Goal: Information Seeking & Learning: Understand process/instructions

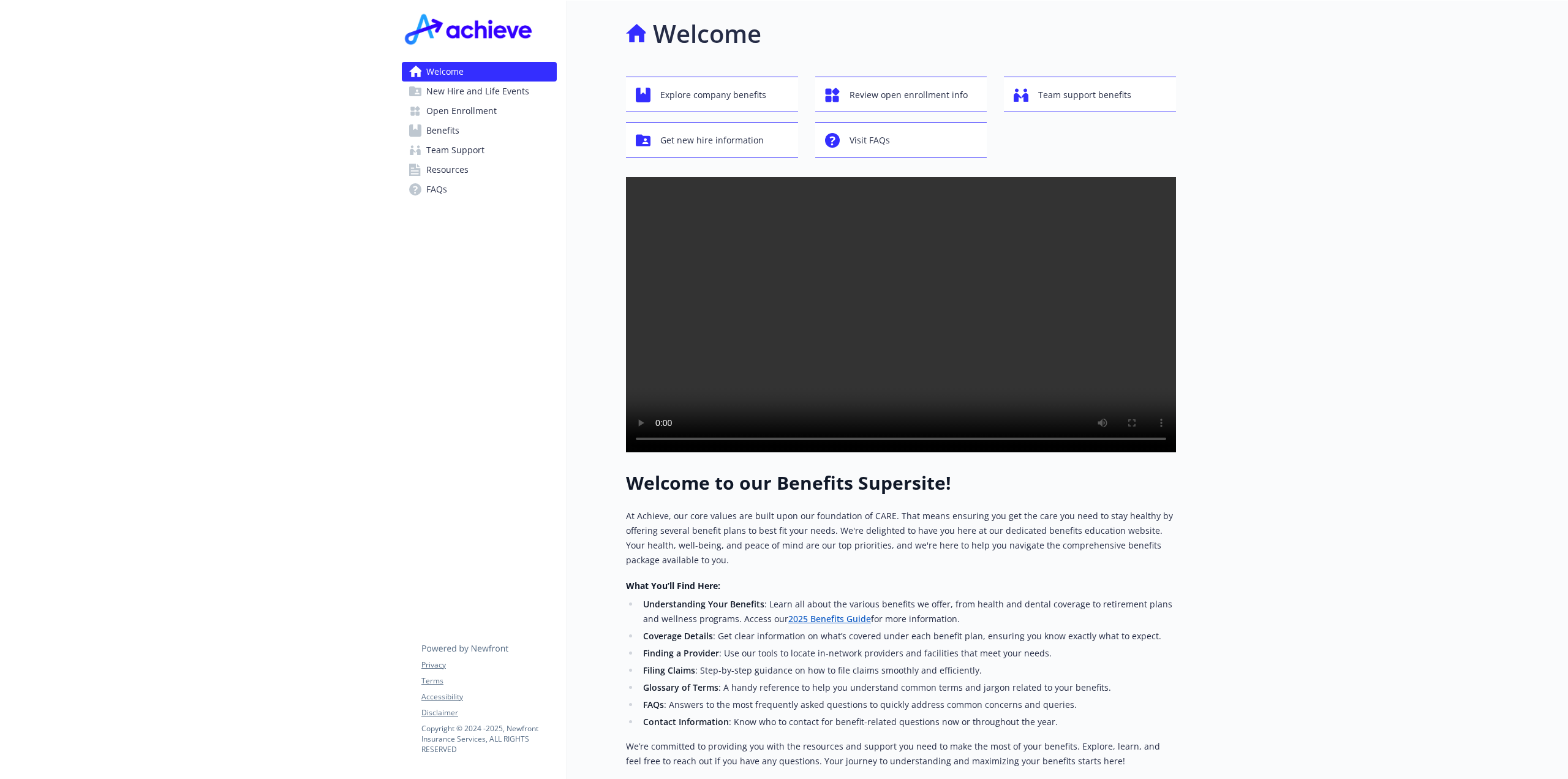
click at [489, 89] on span "New Hire and Life Events" at bounding box center [477, 91] width 103 height 20
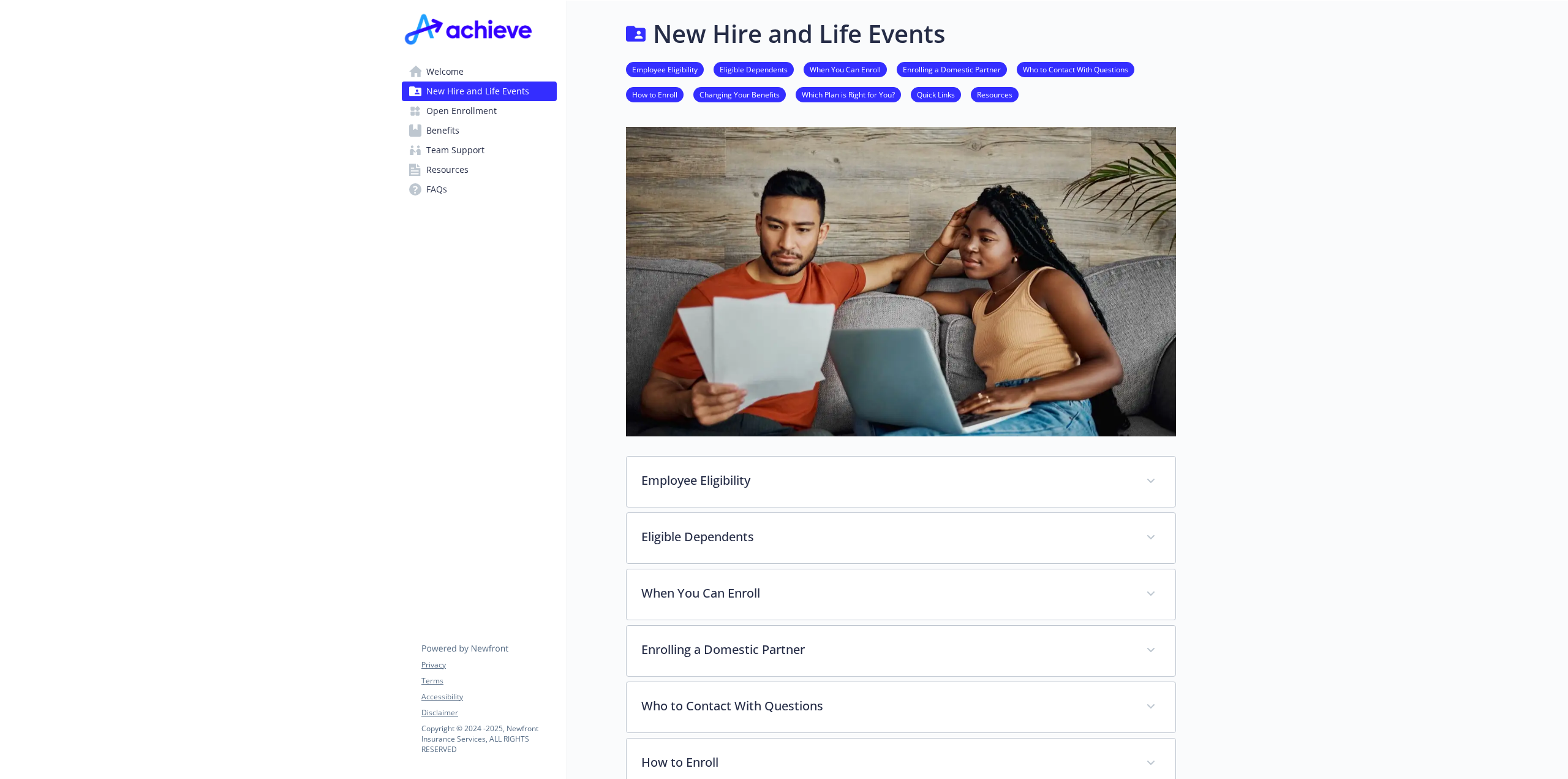
click at [471, 107] on span "Open Enrollment" at bounding box center [461, 111] width 70 height 20
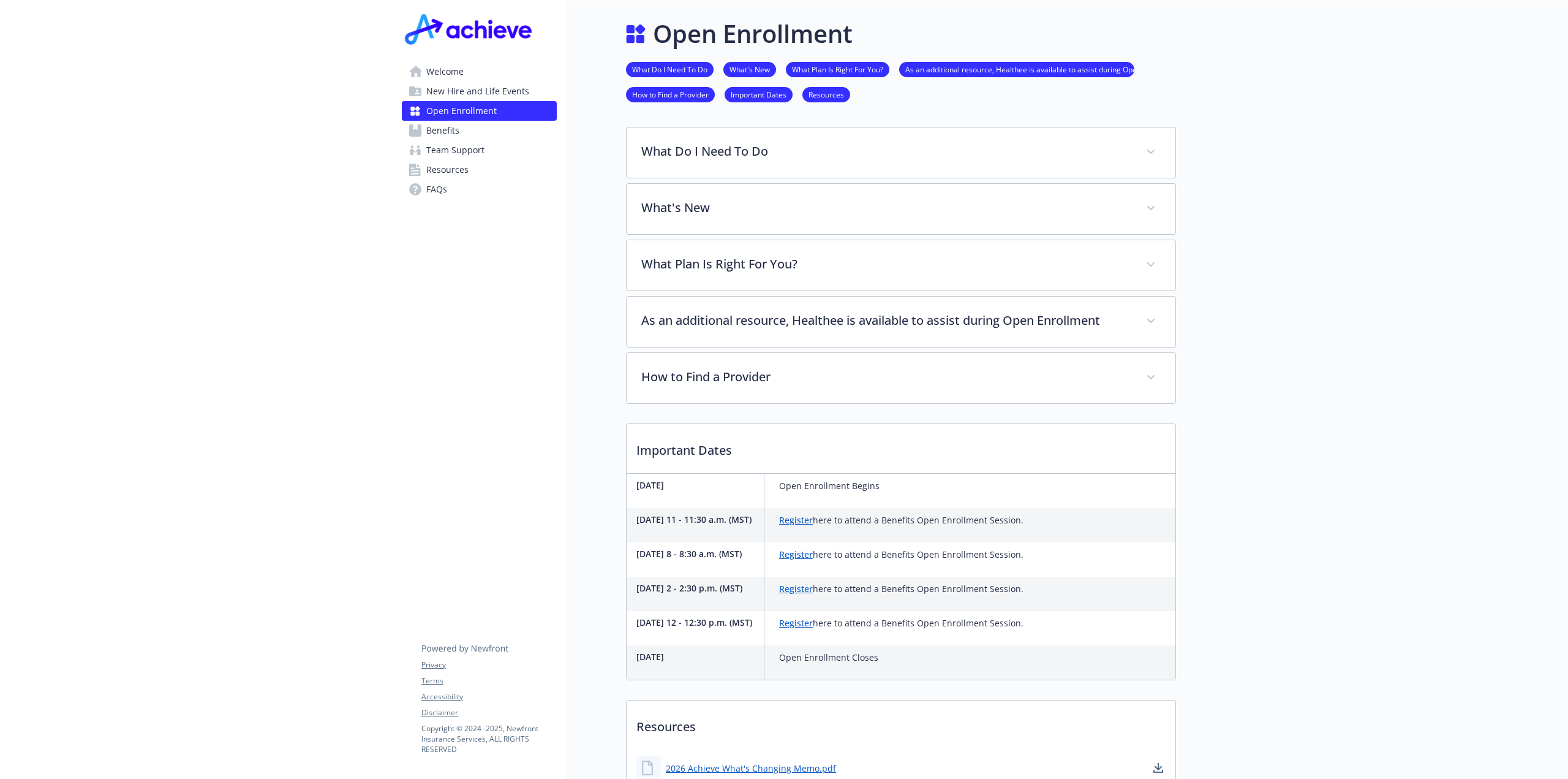
click at [460, 133] on link "Benefits" at bounding box center [479, 130] width 155 height 20
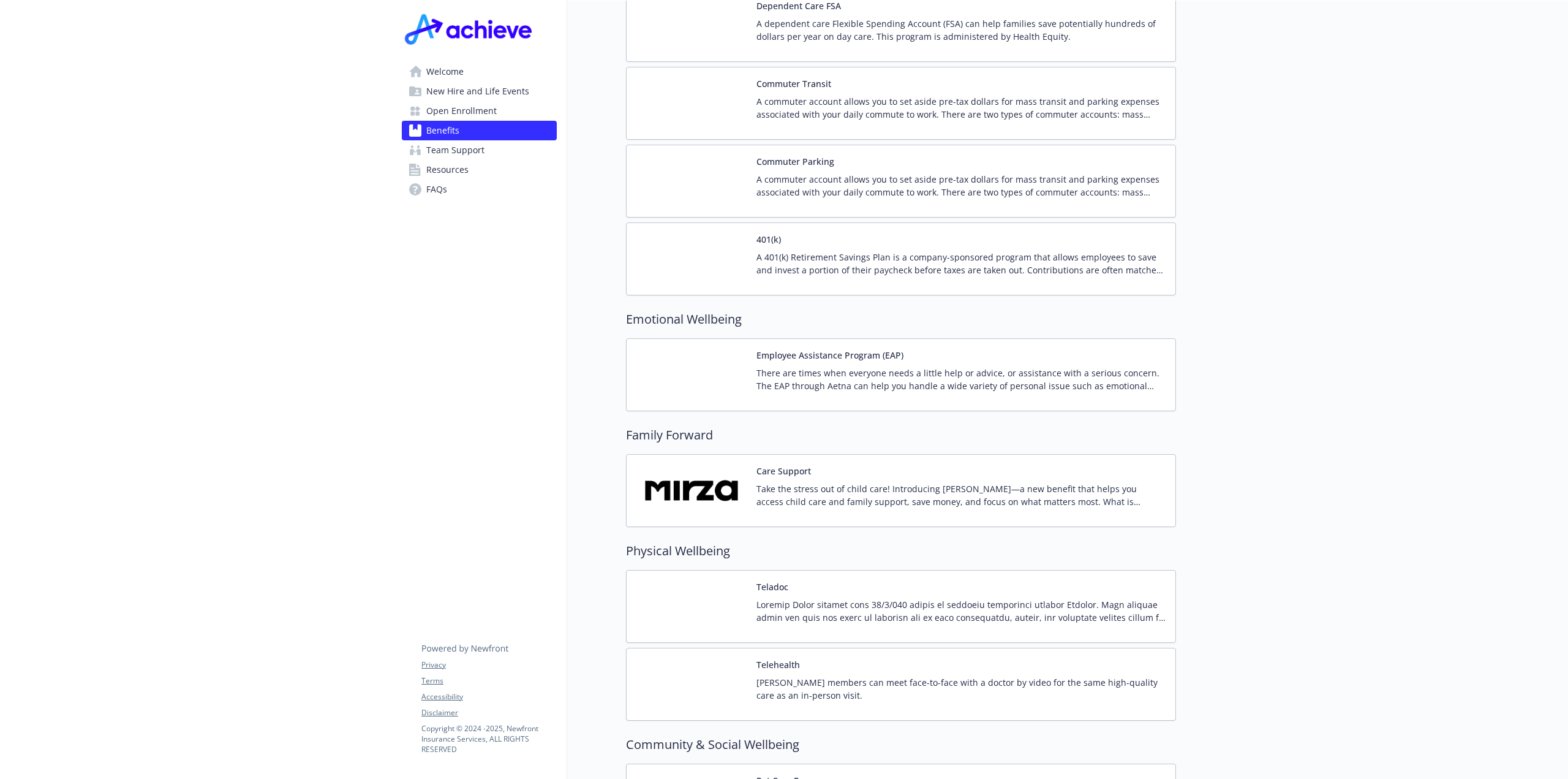
scroll to position [2228, 0]
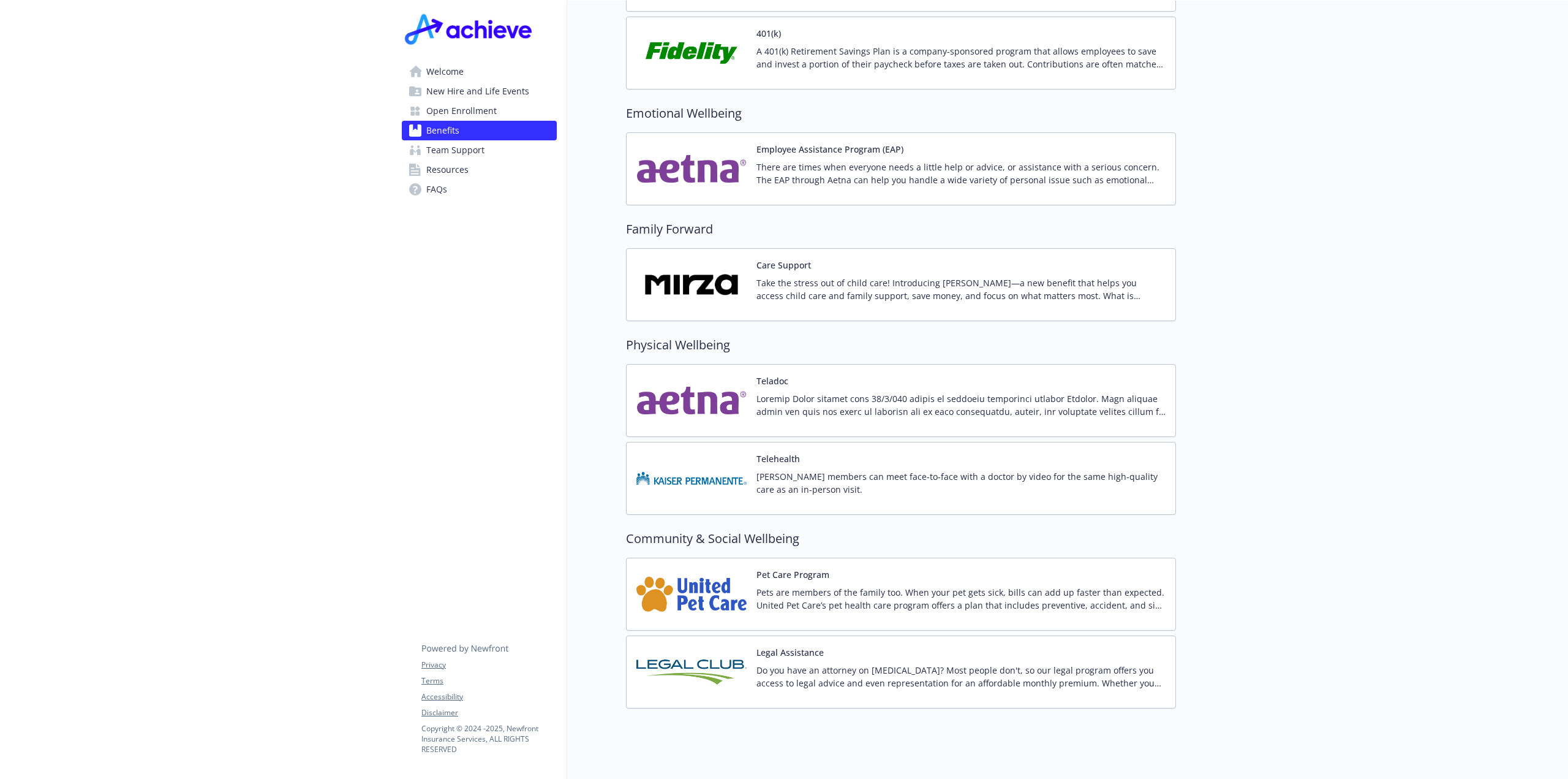
click at [452, 147] on span "Team Support" at bounding box center [455, 150] width 58 height 20
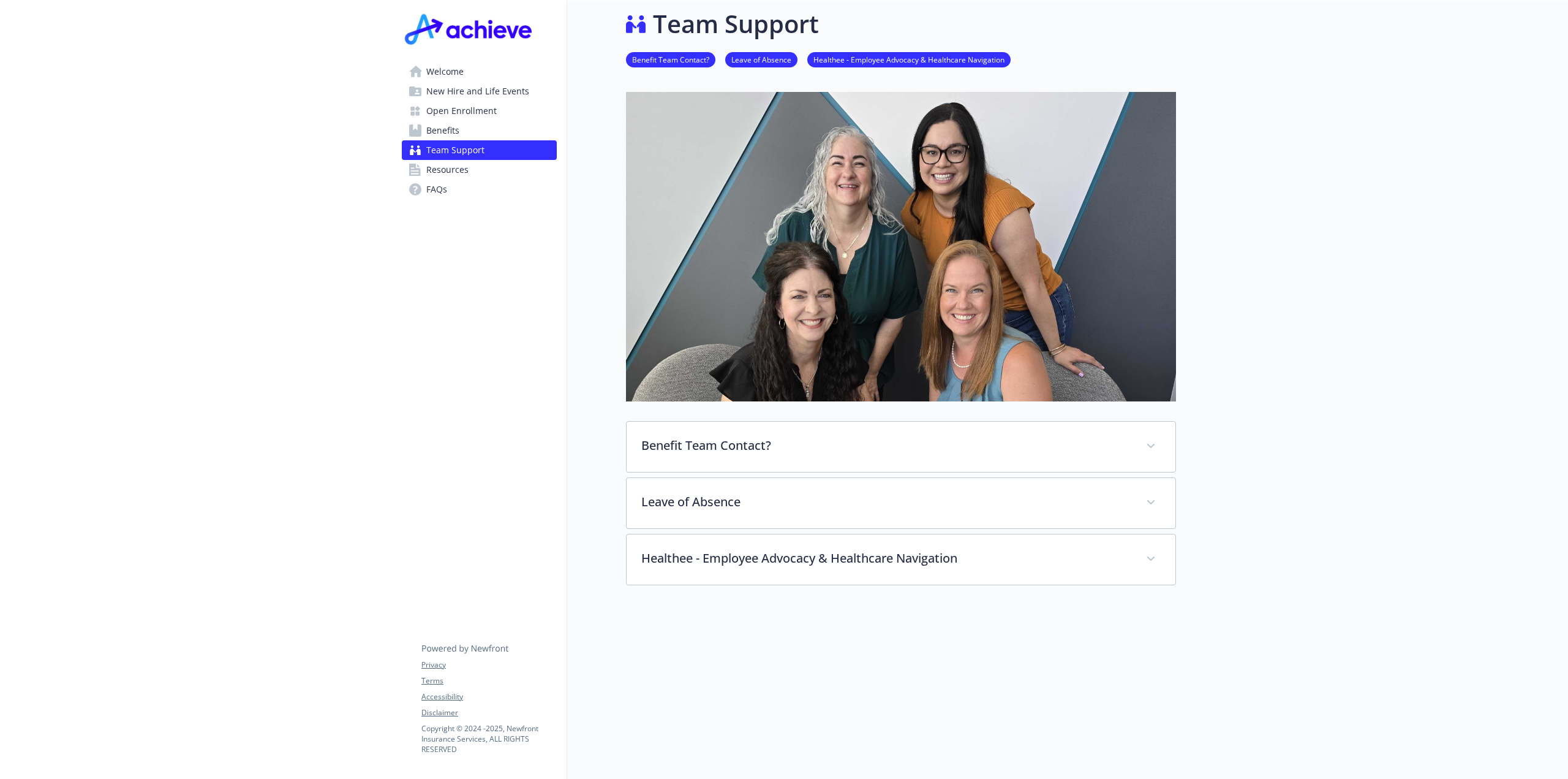
scroll to position [65, 0]
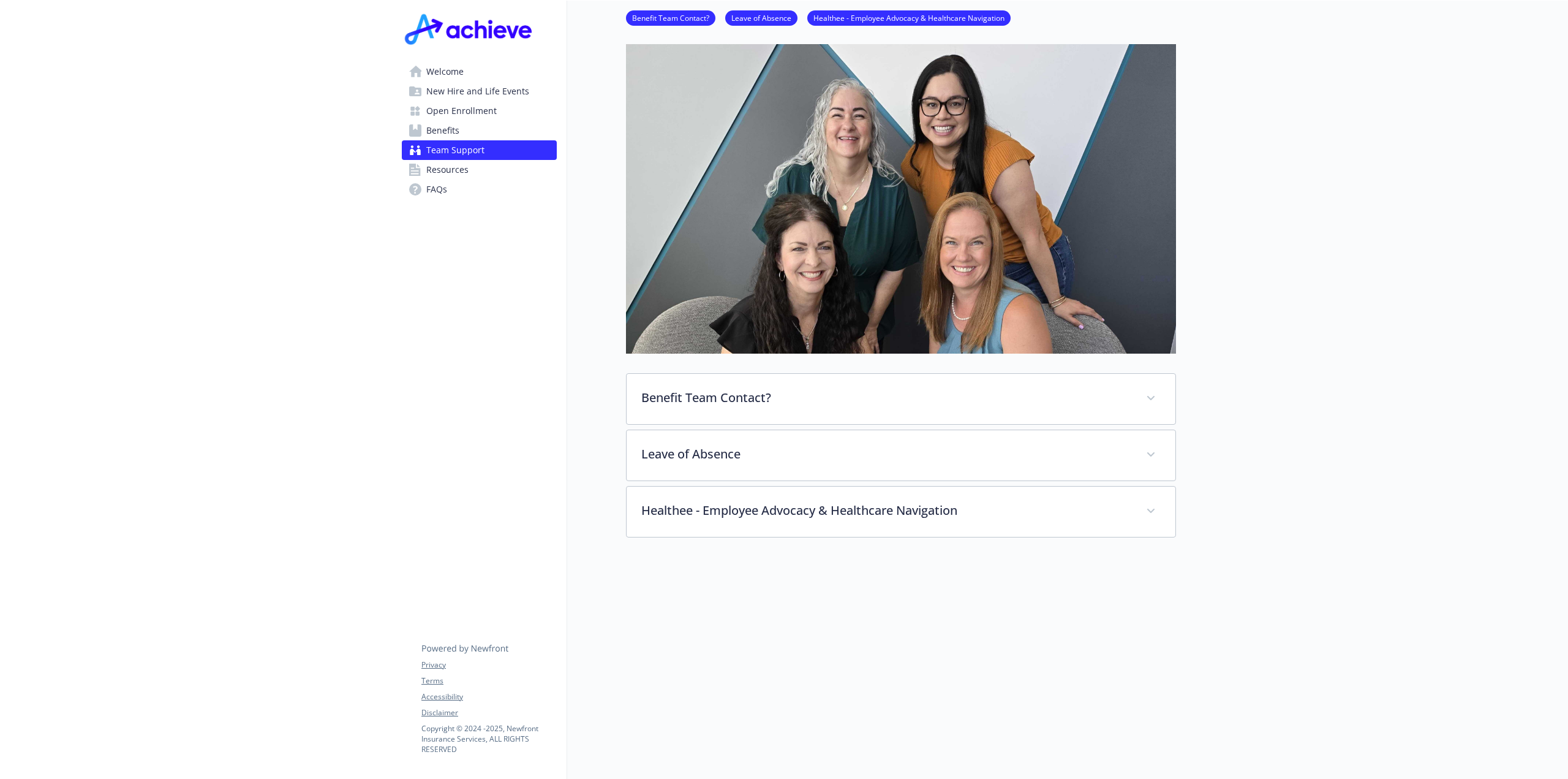
click at [439, 171] on span "Resources" at bounding box center [447, 169] width 42 height 20
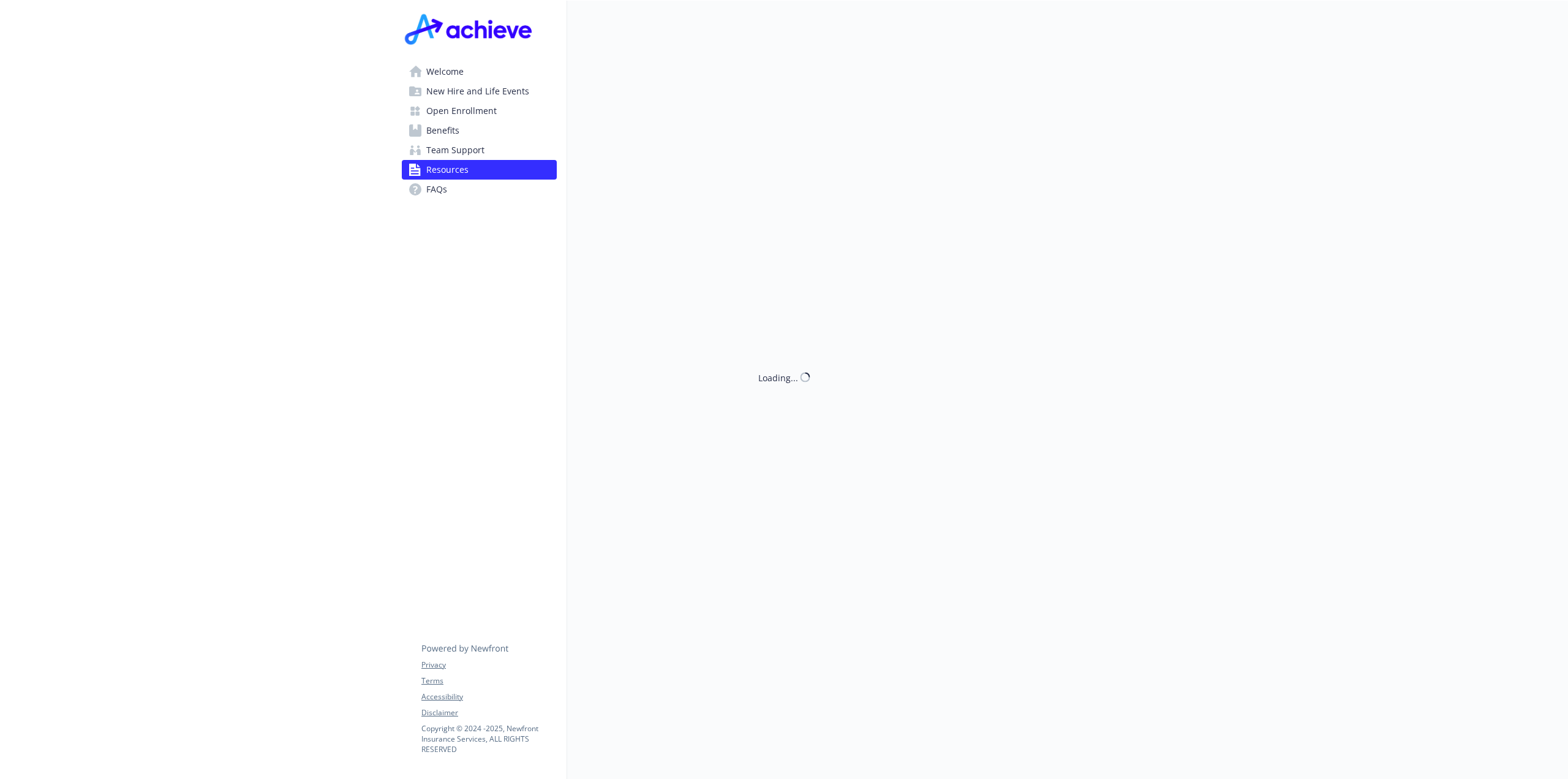
scroll to position [65, 0]
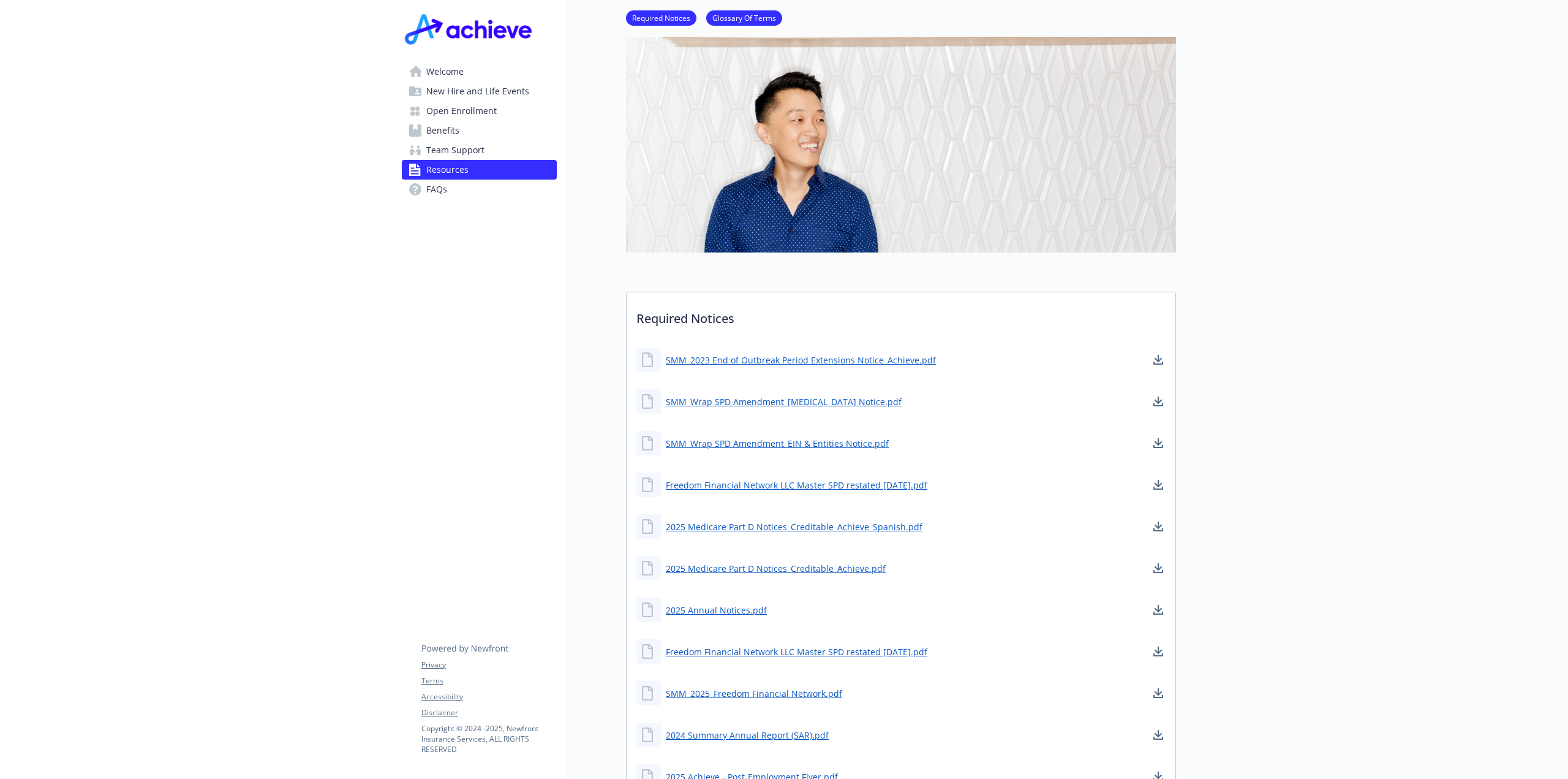
click at [467, 114] on span "Open Enrollment" at bounding box center [461, 111] width 70 height 20
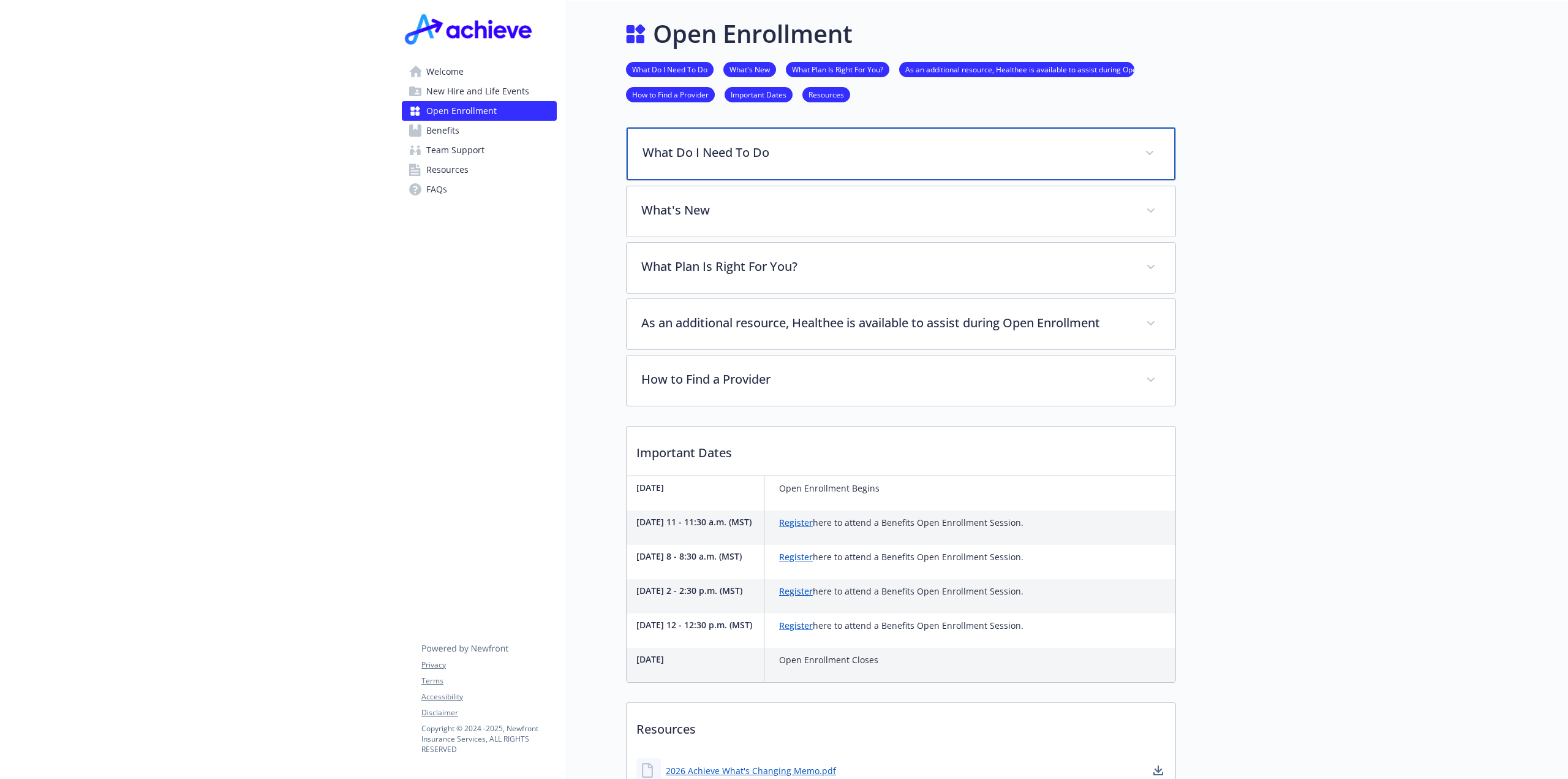
click at [797, 147] on p "What Do I Need To Do" at bounding box center [886, 152] width 487 height 18
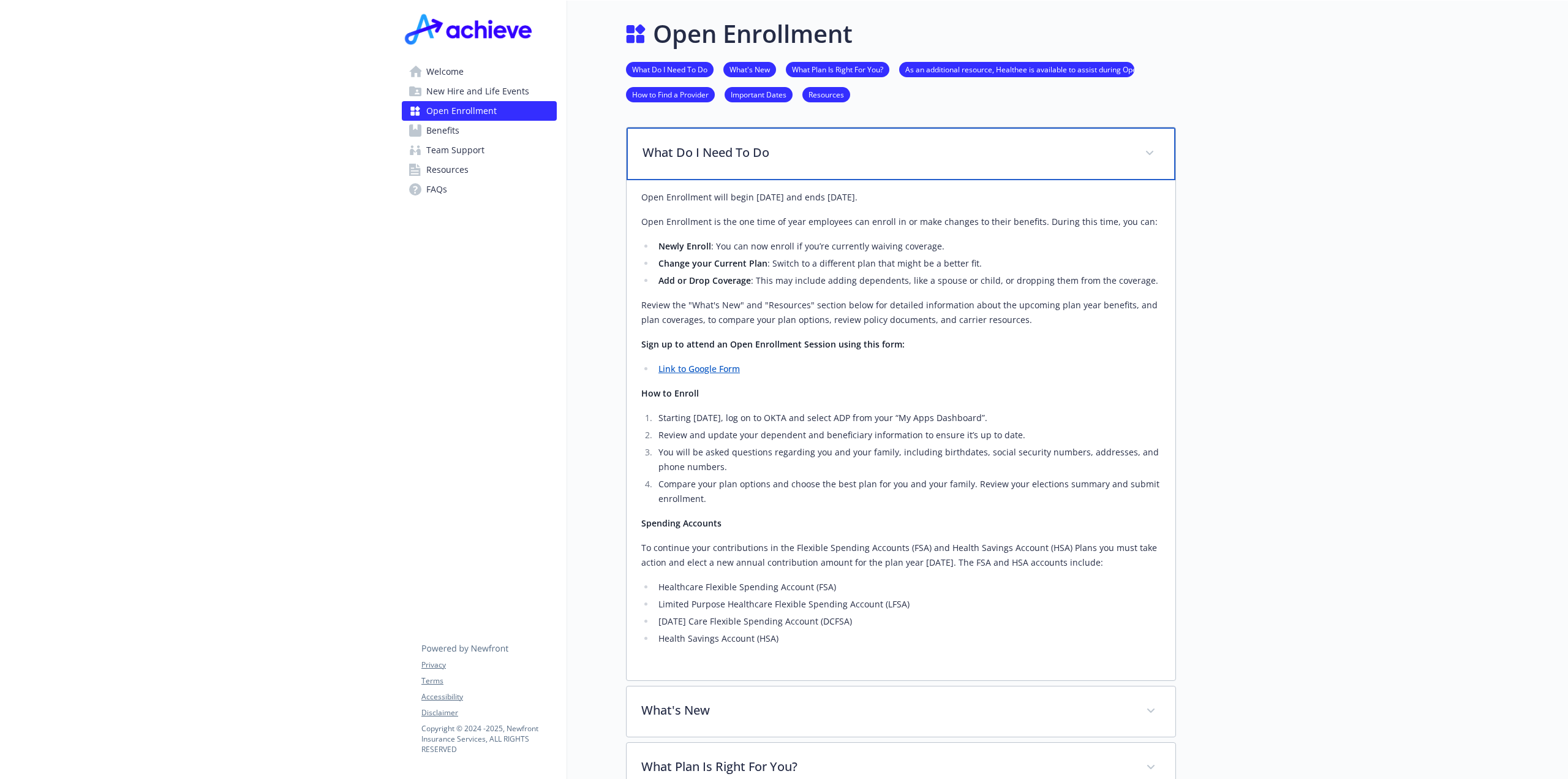
scroll to position [184, 0]
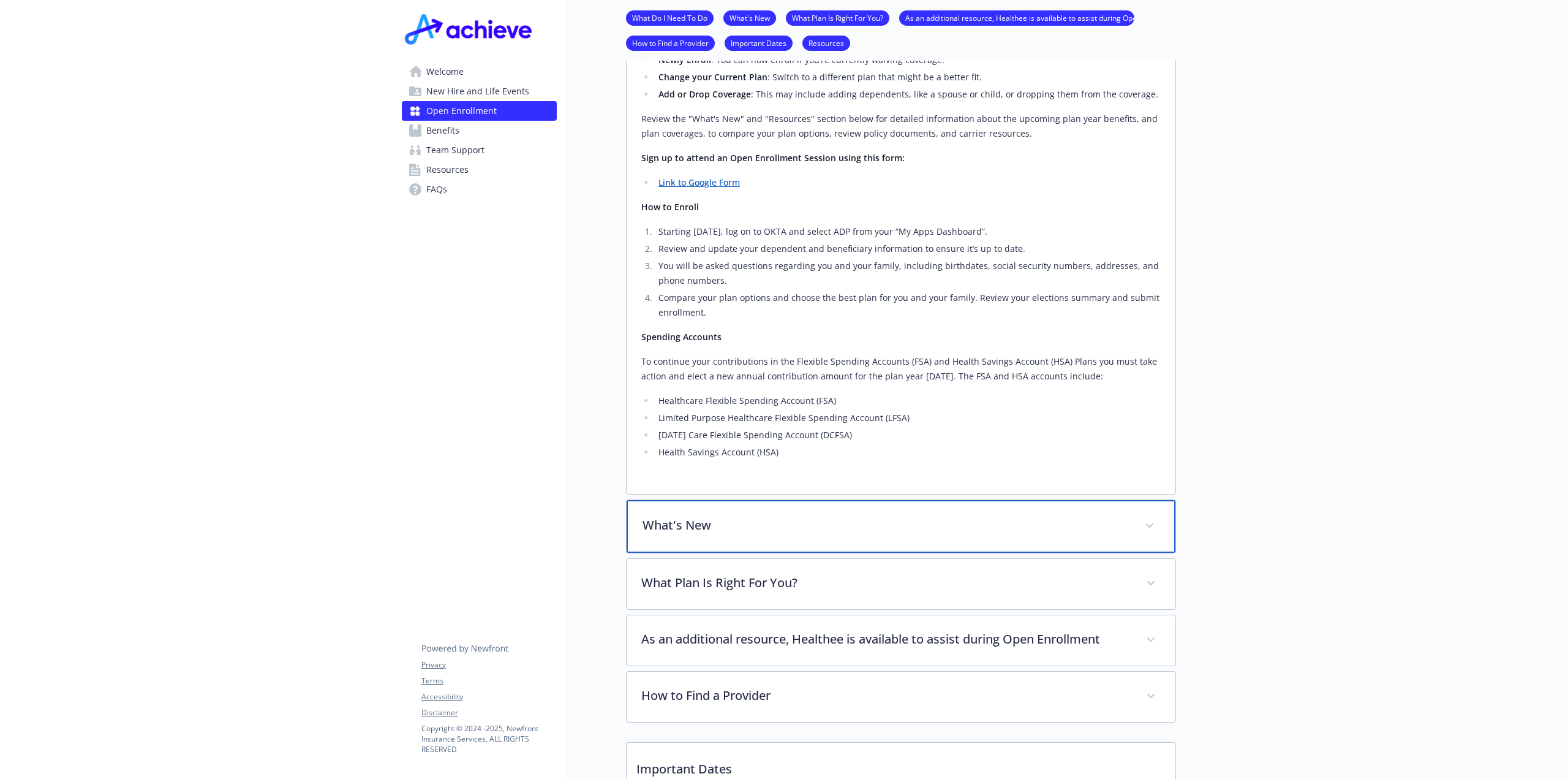
click at [723, 530] on p "What's New" at bounding box center [886, 524] width 487 height 18
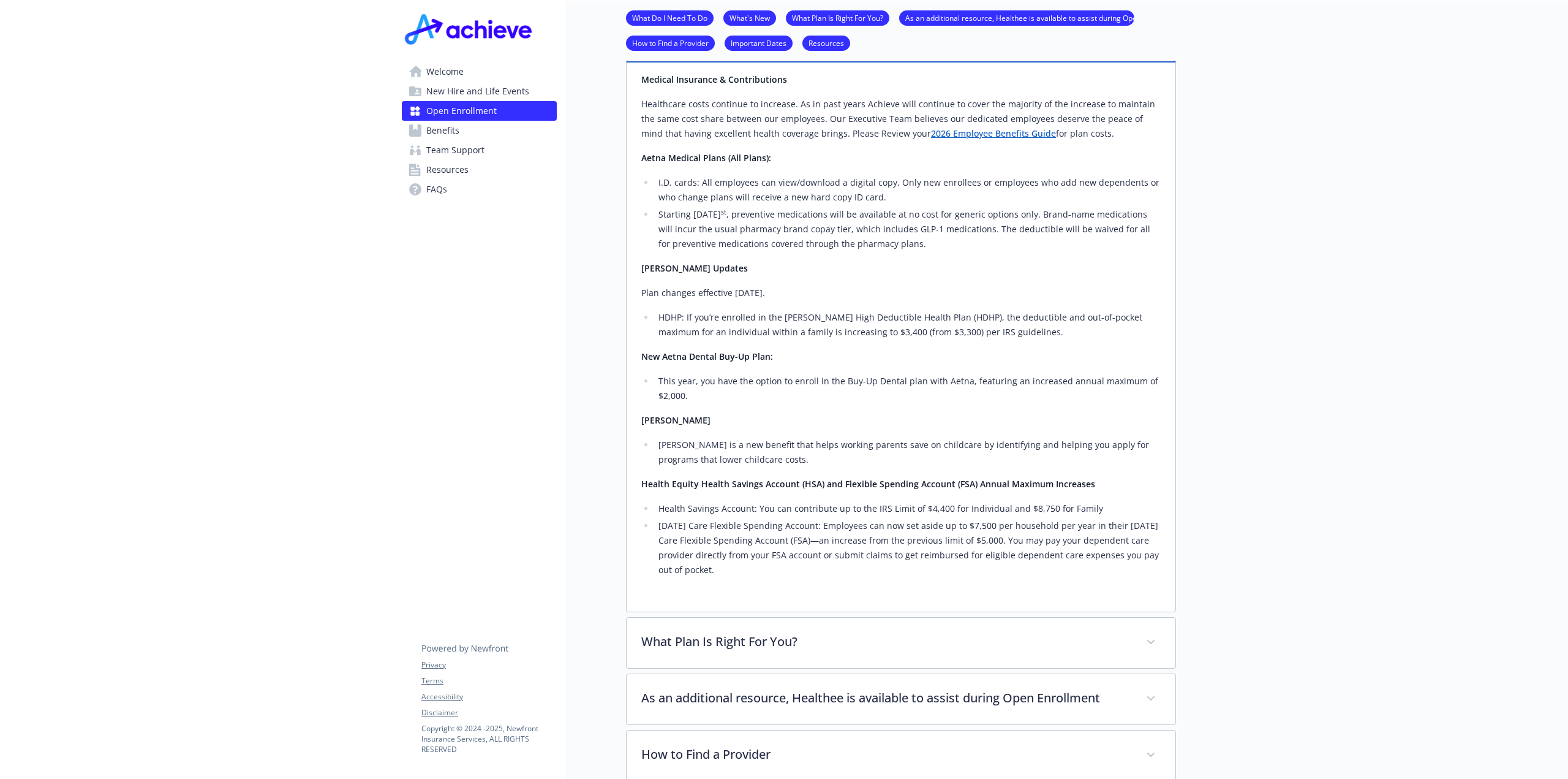
scroll to position [858, 0]
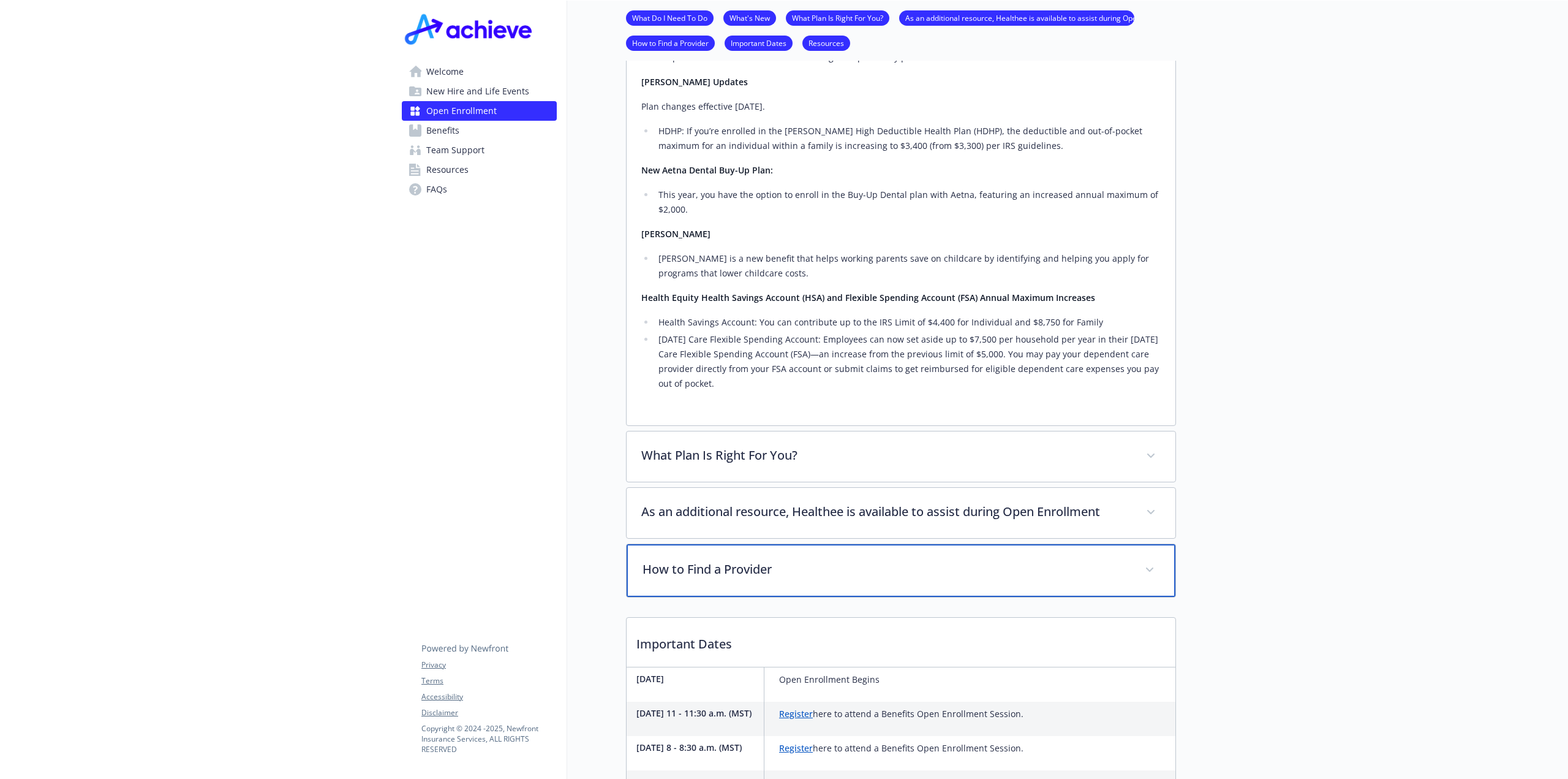
click at [752, 582] on div "How to Find a Provider" at bounding box center [901, 570] width 549 height 53
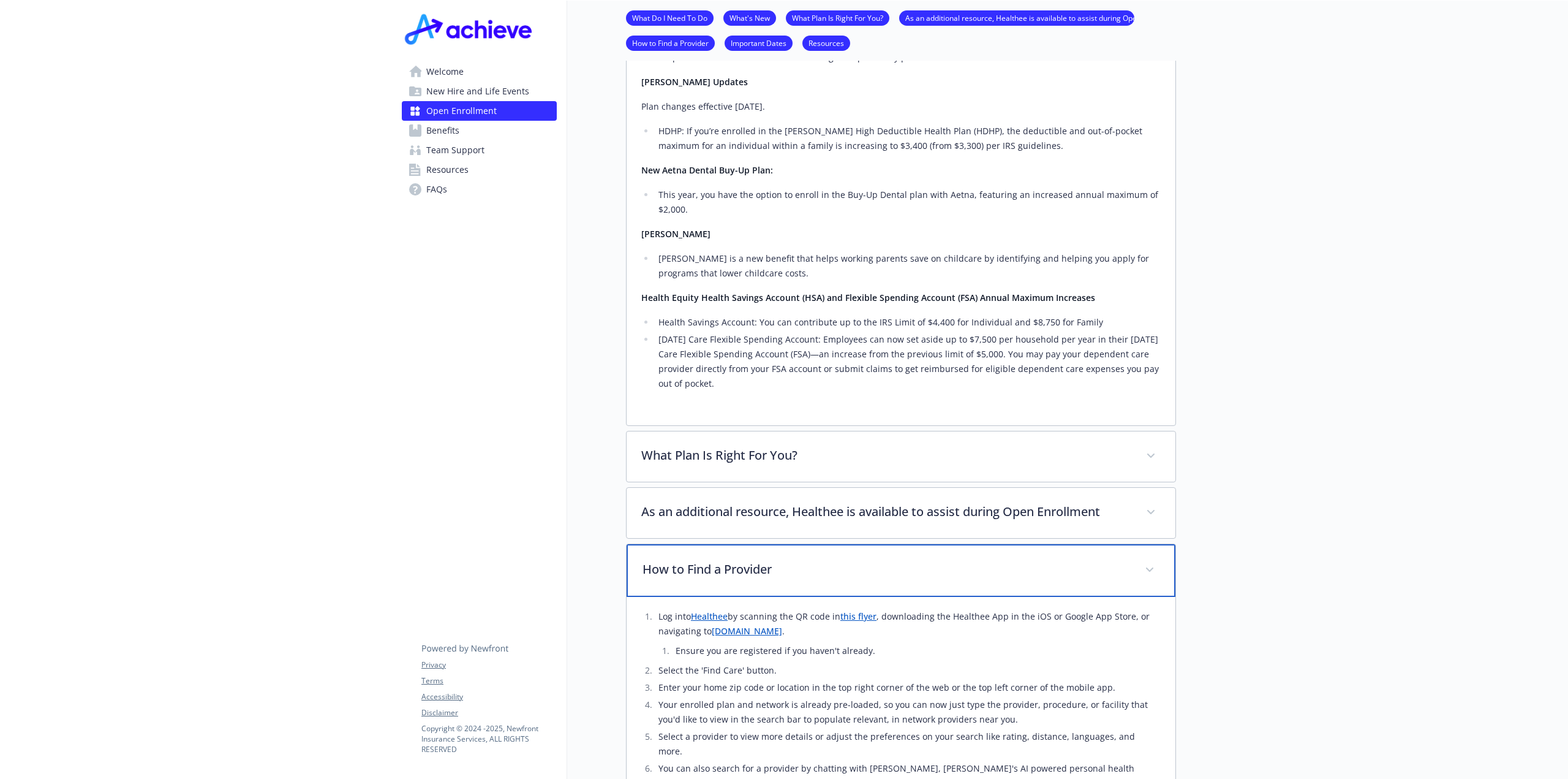
scroll to position [1042, 0]
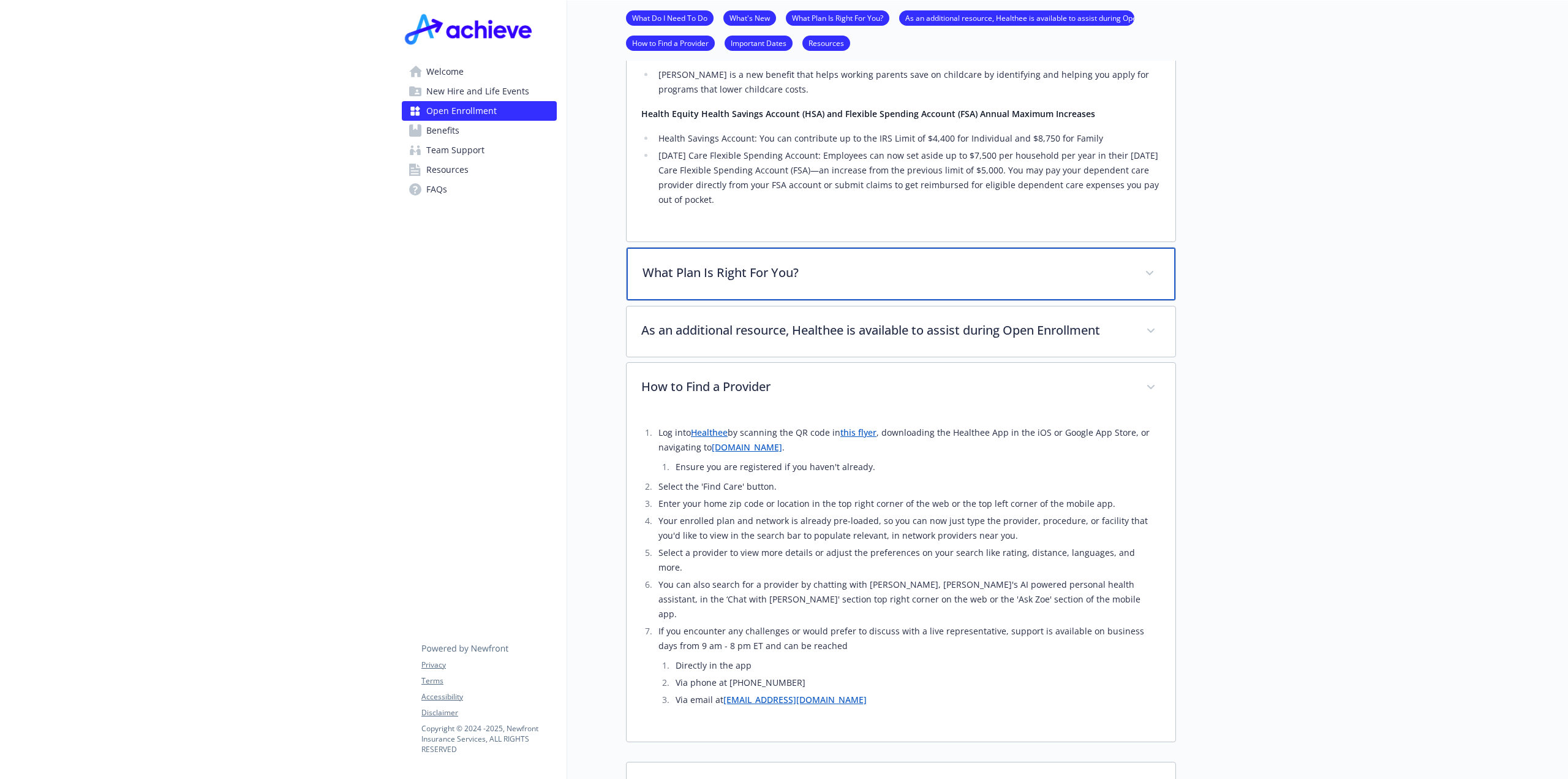
click at [749, 269] on p "What Plan Is Right For You?" at bounding box center [886, 272] width 487 height 18
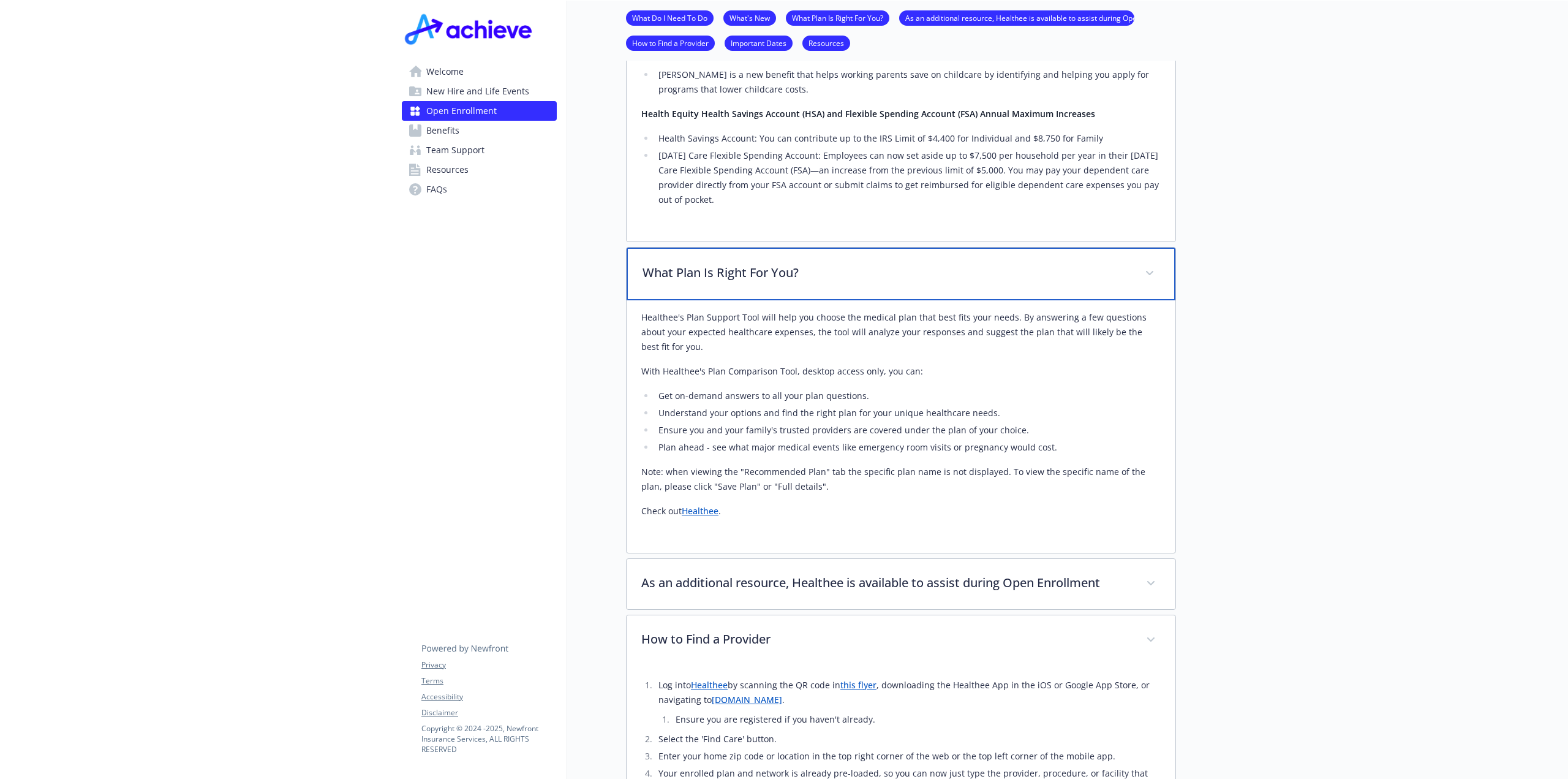
scroll to position [1226, 0]
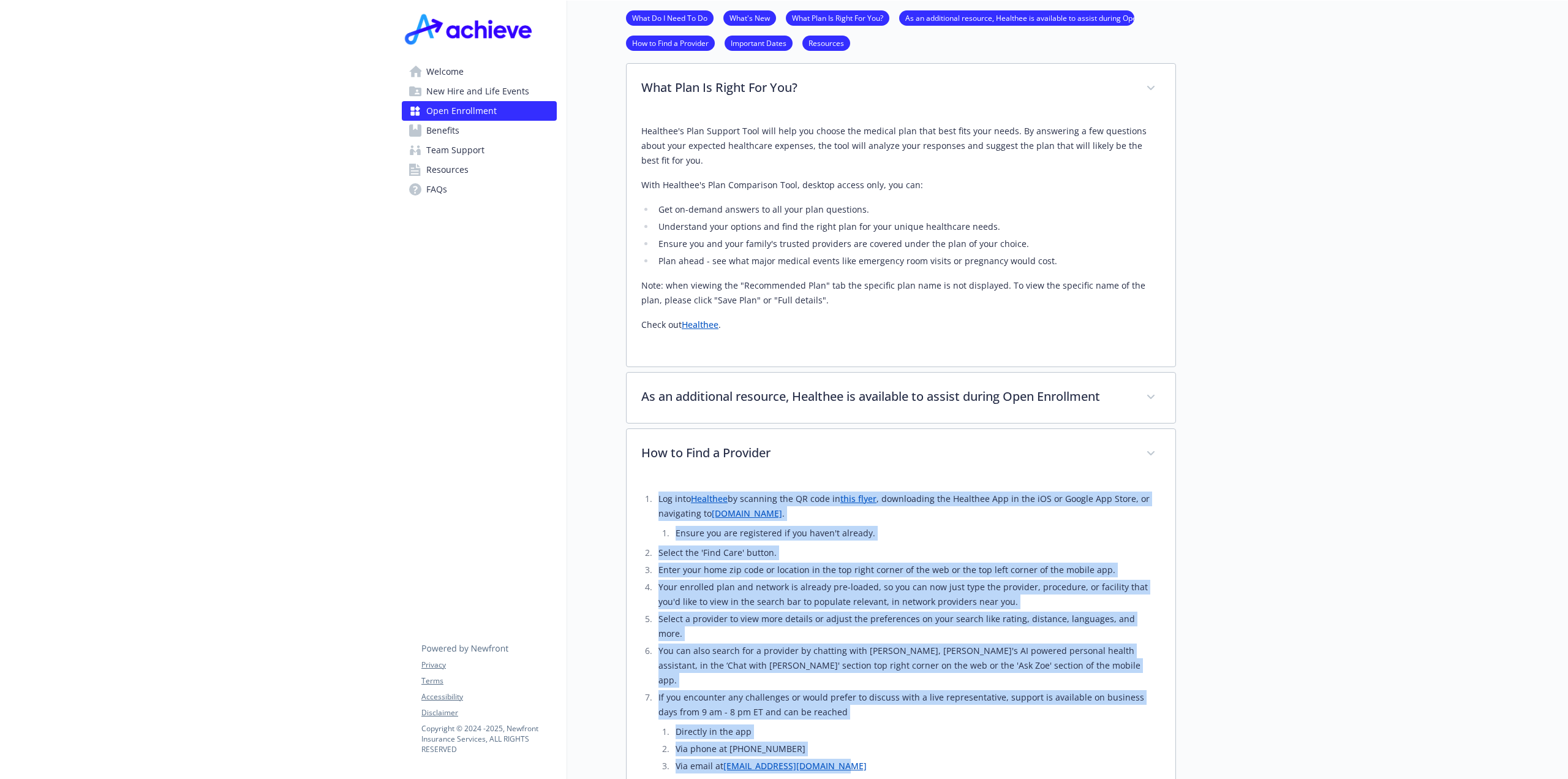
drag, startPoint x: 645, startPoint y: 487, endPoint x: 992, endPoint y: 730, distance: 423.6
click at [992, 730] on div "Log into Healthee by scanning the QR code in this flyer , downloading the Healt…" at bounding box center [901, 636] width 519 height 313
